Goal: Task Accomplishment & Management: Use online tool/utility

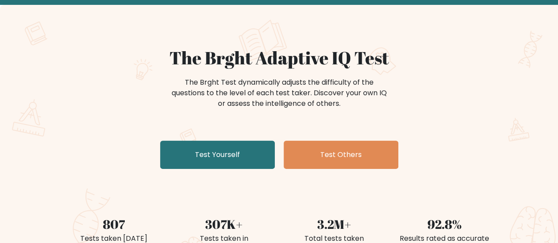
scroll to position [44, 0]
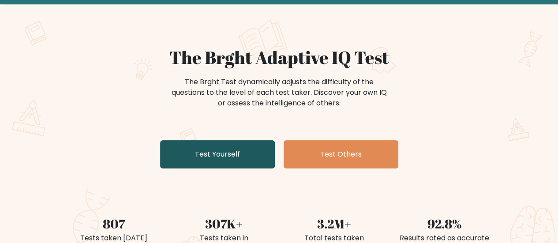
click at [231, 159] on link "Test Yourself" at bounding box center [217, 154] width 115 height 28
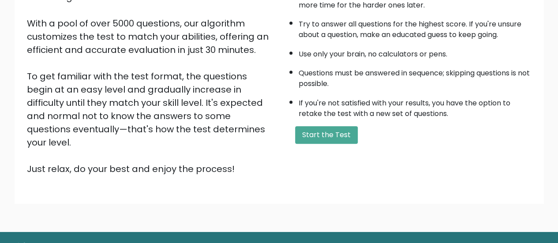
scroll to position [146, 0]
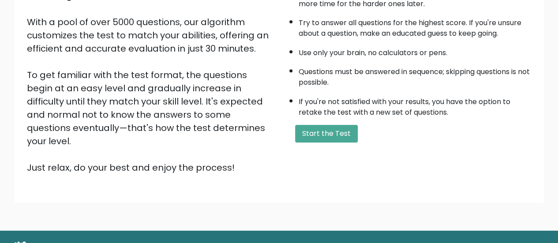
click at [335, 143] on div "A few things before you start: The test has 40 questions and needs to be finish…" at bounding box center [408, 59] width 258 height 229
click at [326, 138] on button "Start the Test" at bounding box center [326, 134] width 63 height 18
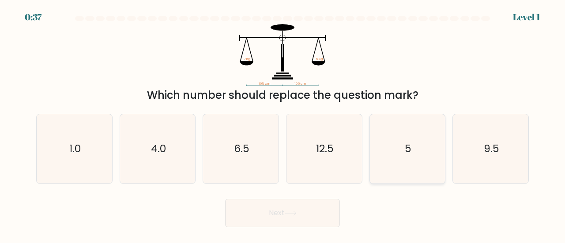
click at [410, 147] on text "5" at bounding box center [408, 148] width 7 height 15
click at [283, 124] on input "e. 5" at bounding box center [282, 123] width 0 height 2
radio input "true"
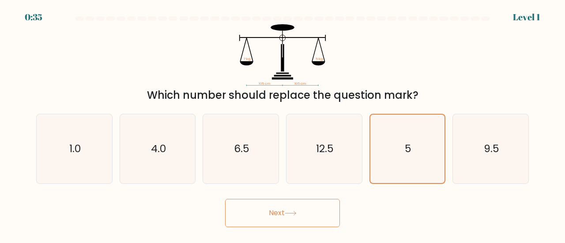
click at [285, 210] on button "Next" at bounding box center [282, 213] width 115 height 28
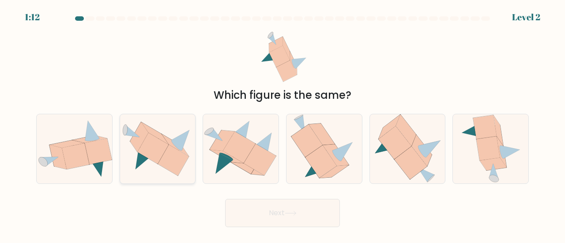
click at [175, 148] on icon at bounding box center [173, 160] width 31 height 31
click at [282, 124] on input "b." at bounding box center [282, 123] width 0 height 2
radio input "true"
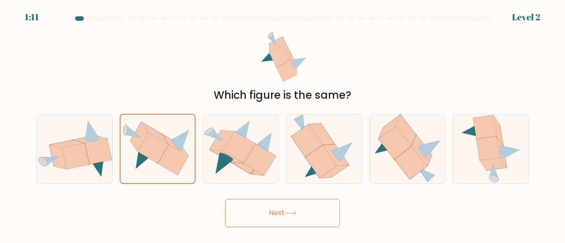
click at [268, 203] on button "Next" at bounding box center [282, 213] width 115 height 28
